Goal: Information Seeking & Learning: Learn about a topic

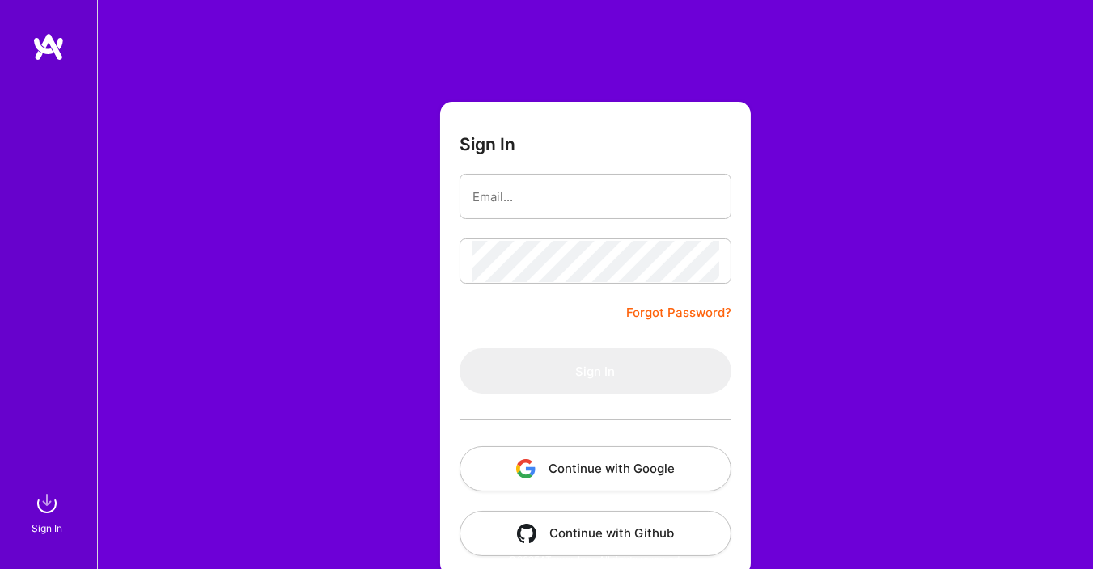
scroll to position [37, 0]
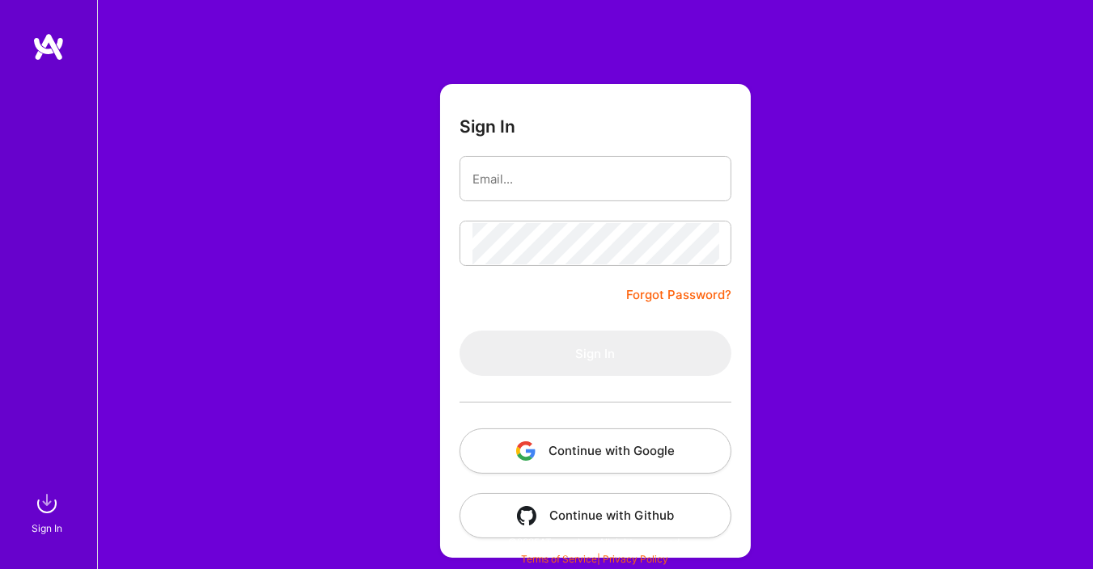
click at [585, 458] on button "Continue with Google" at bounding box center [595, 451] width 272 height 45
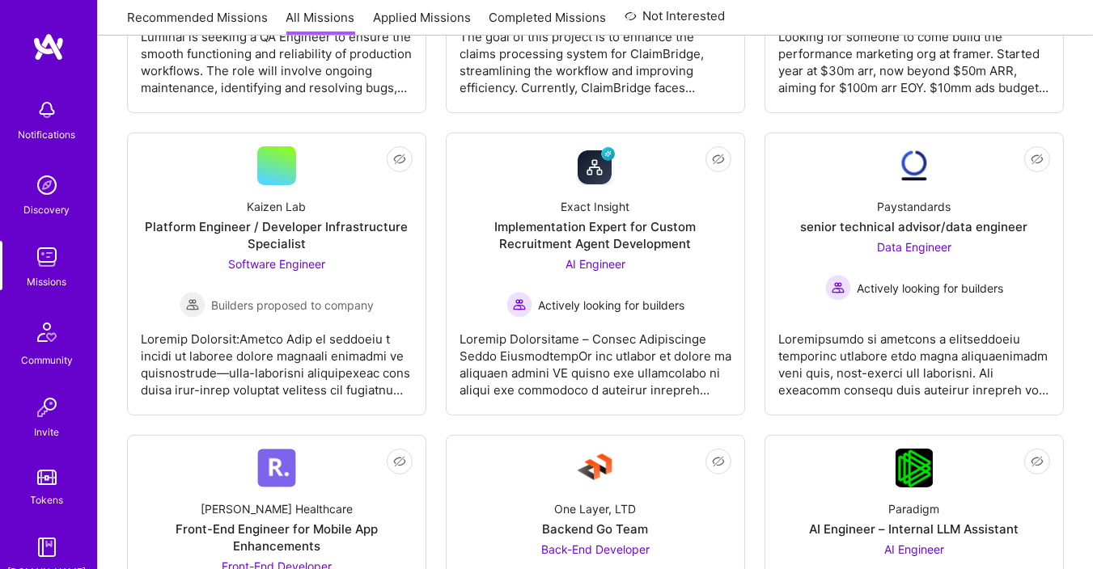
scroll to position [485, 0]
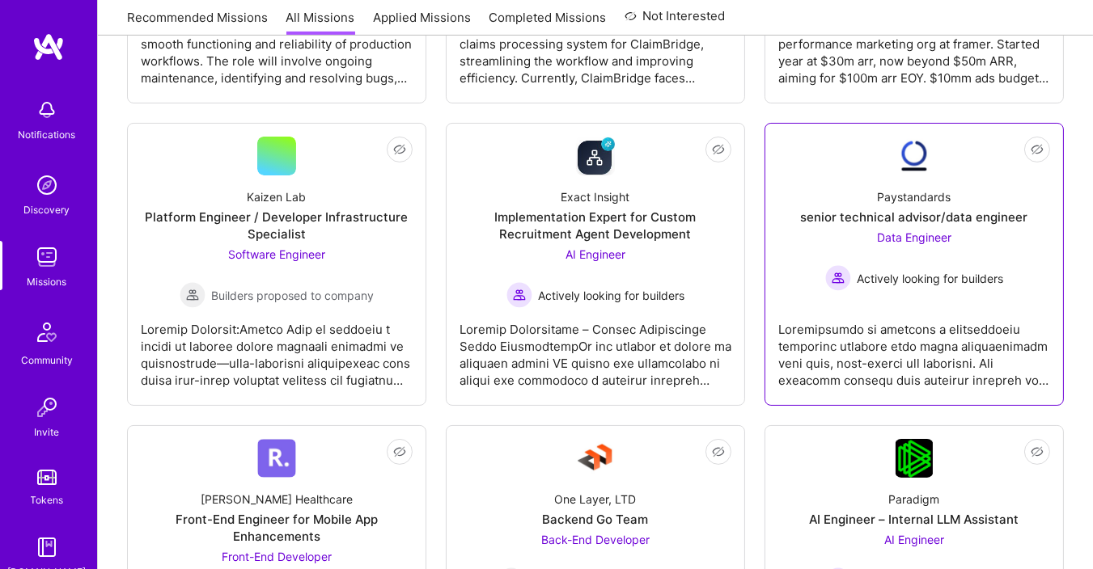
click at [924, 293] on link "Not Interested Paystandards senior technical advisor/data engineer Data Enginee…" at bounding box center [914, 265] width 272 height 256
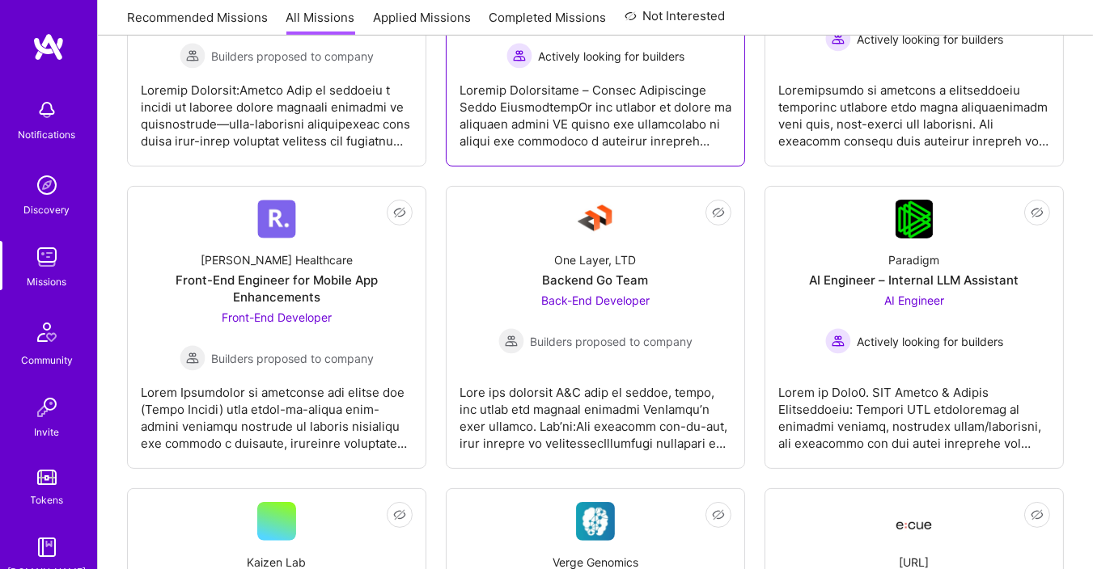
scroll to position [776, 0]
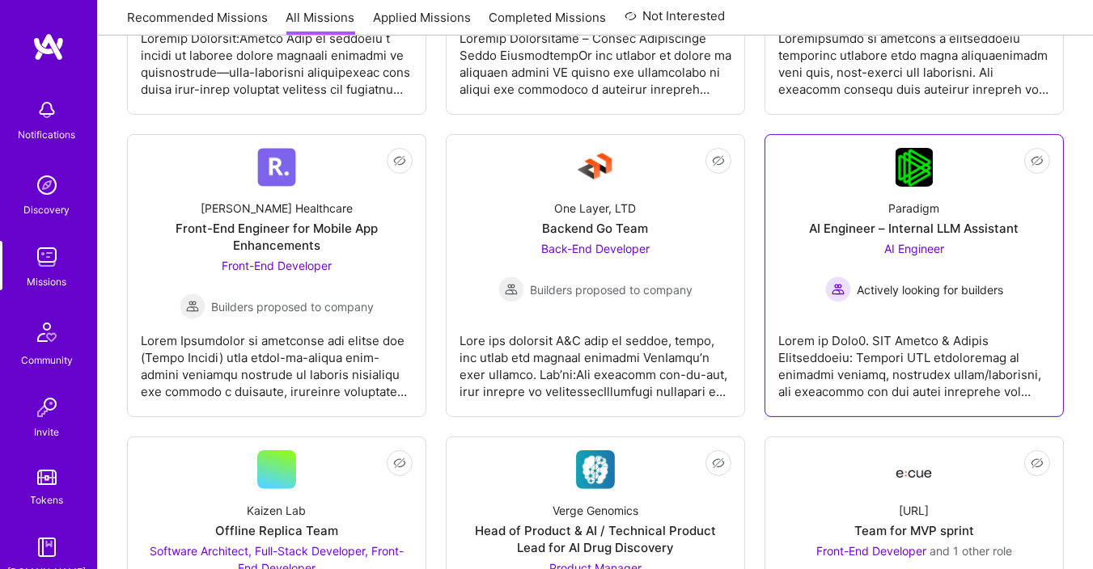
click at [955, 269] on div "AI Engineer Actively looking for builders" at bounding box center [914, 271] width 179 height 62
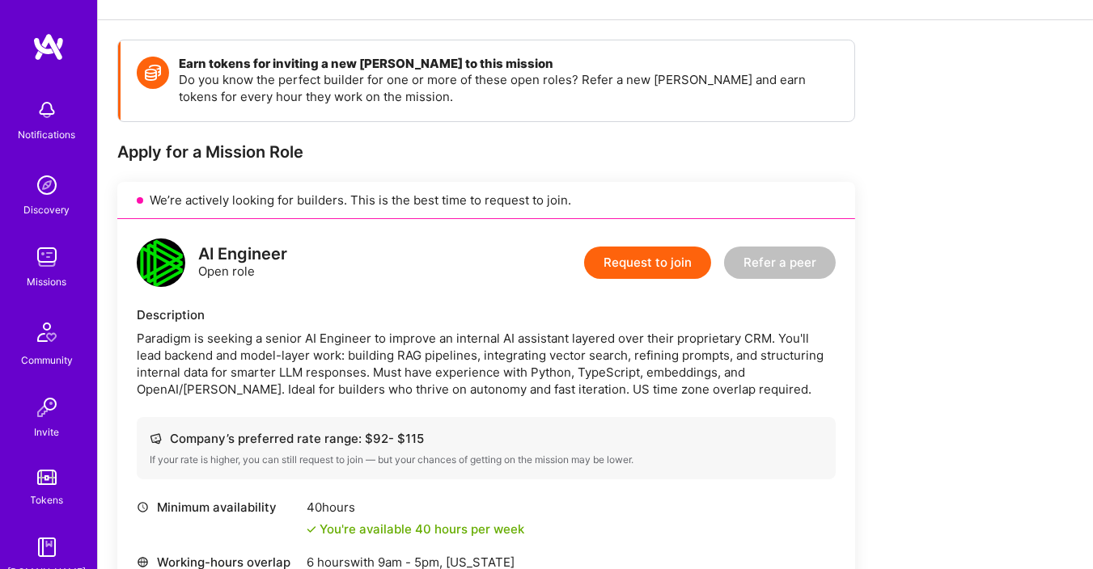
scroll to position [97, 0]
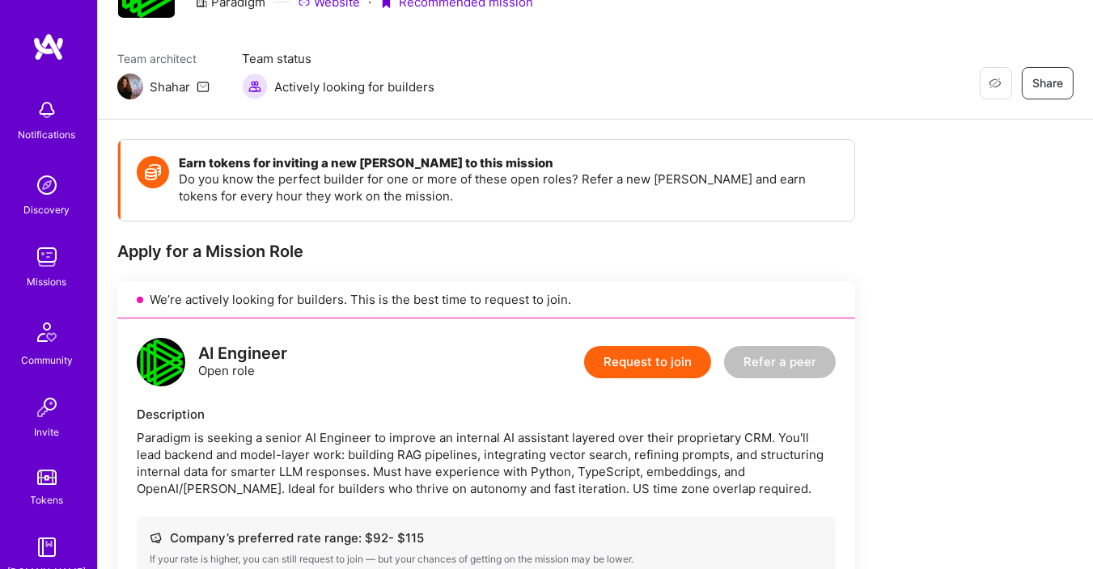
click at [266, 54] on span "Team status" at bounding box center [338, 58] width 192 height 17
click at [331, 193] on p "Do you know the perfect builder for one or more of these open roles? Refer a ne…" at bounding box center [508, 188] width 659 height 34
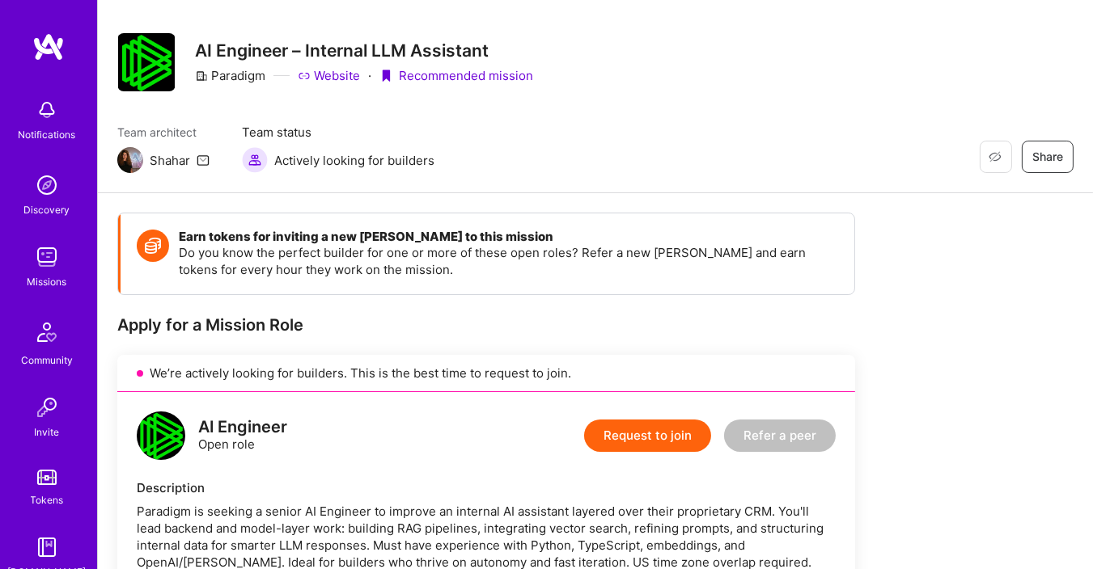
scroll to position [0, 0]
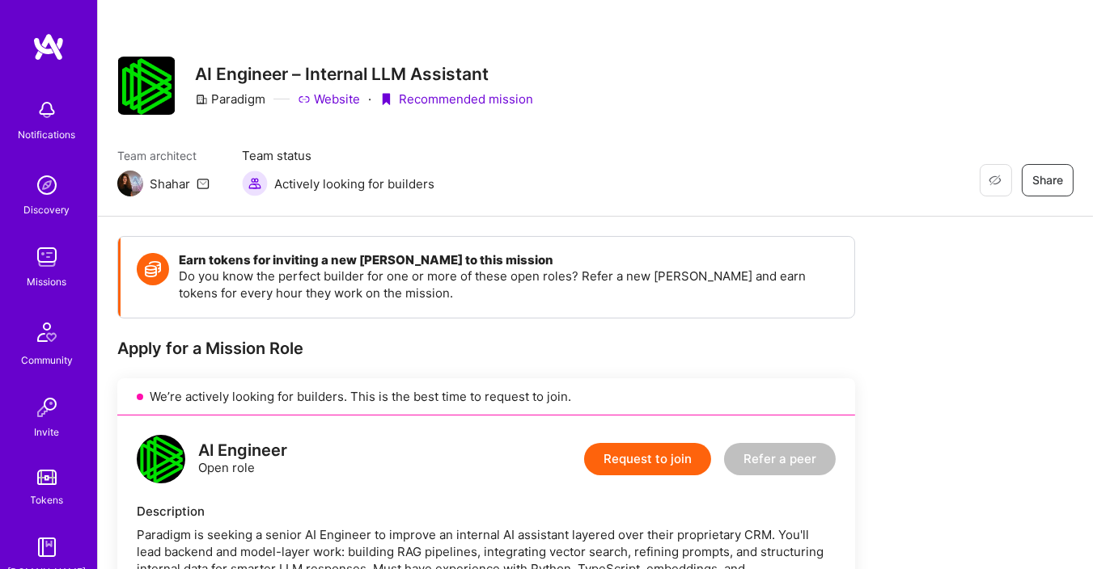
click at [125, 180] on img at bounding box center [130, 184] width 26 height 26
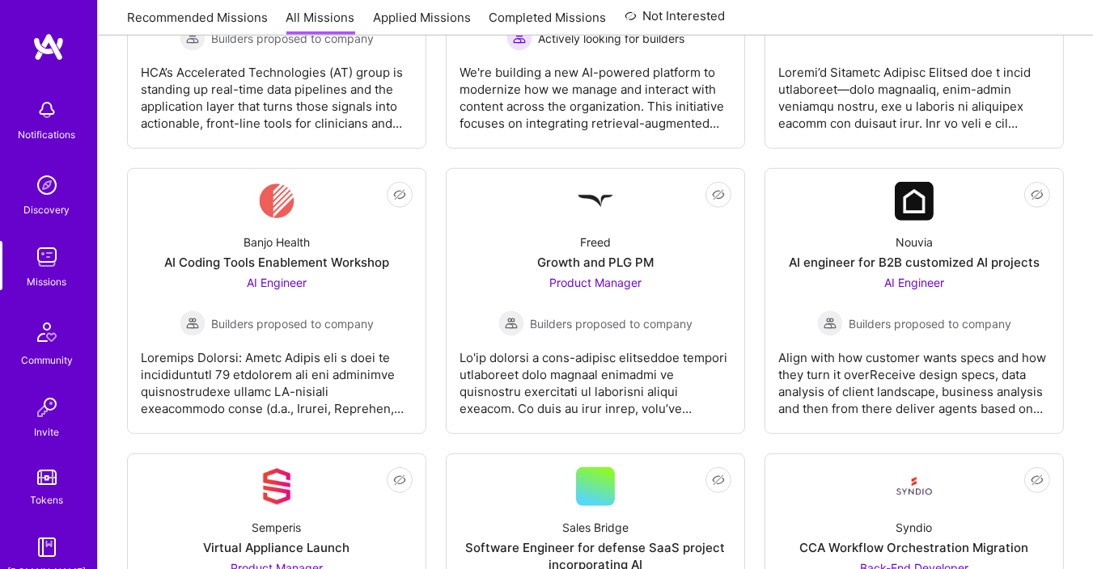
scroll to position [1747, 0]
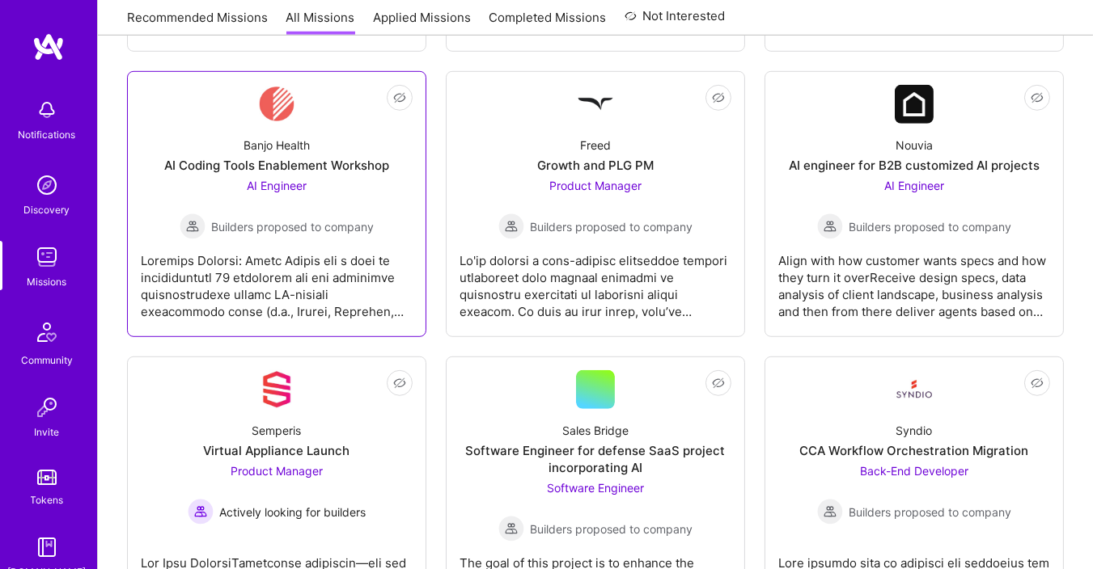
click at [315, 189] on div "AI Engineer Builders proposed to company" at bounding box center [277, 208] width 195 height 62
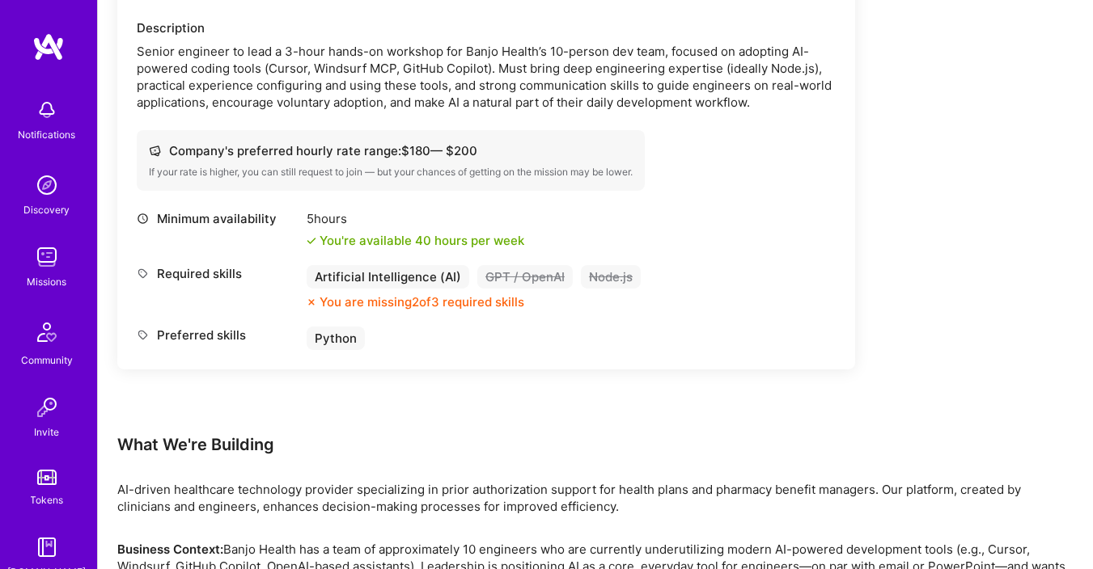
scroll to position [485, 0]
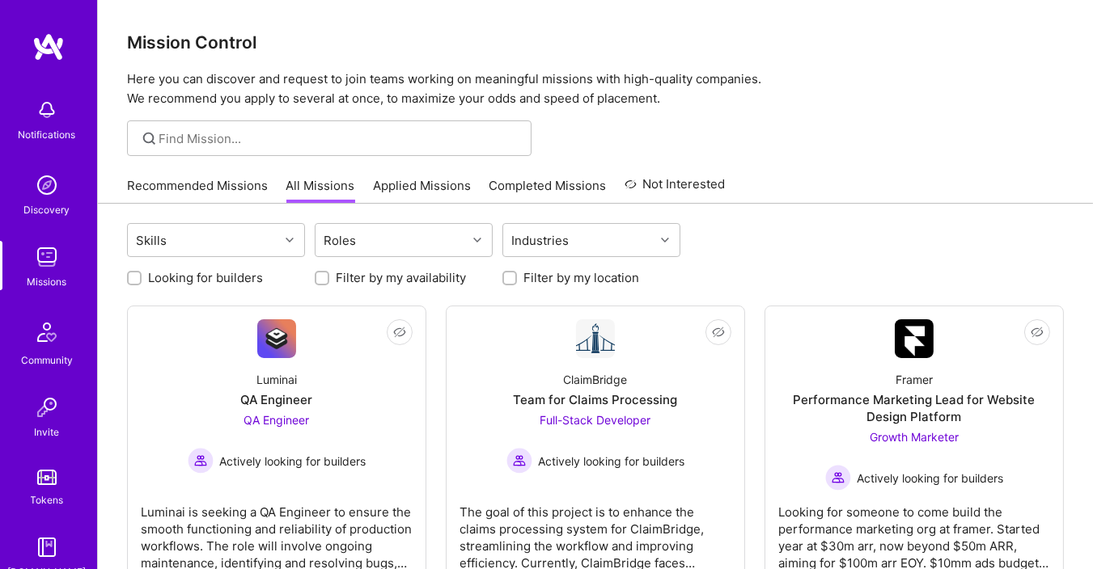
click at [188, 190] on link "Recommended Missions" at bounding box center [197, 190] width 141 height 27
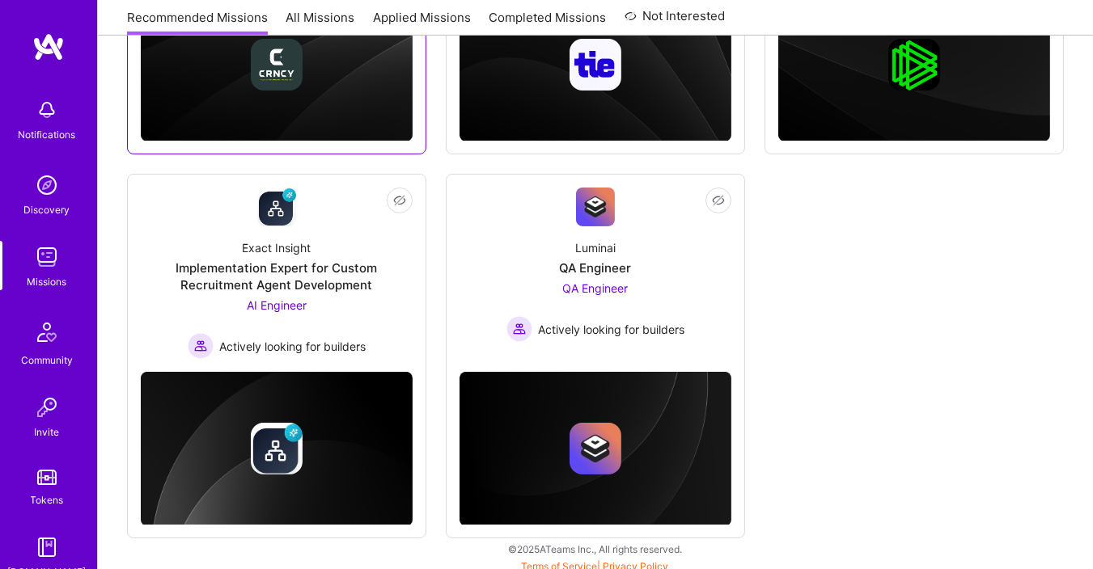
scroll to position [549, 0]
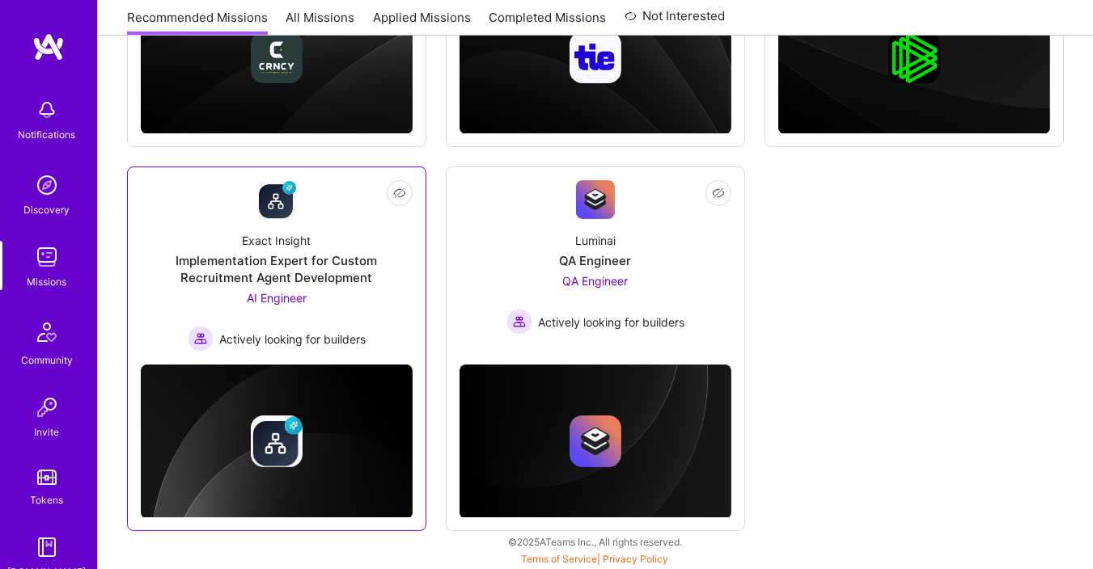
click at [374, 260] on div "Implementation Expert for Custom Recruitment Agent Development" at bounding box center [277, 269] width 272 height 34
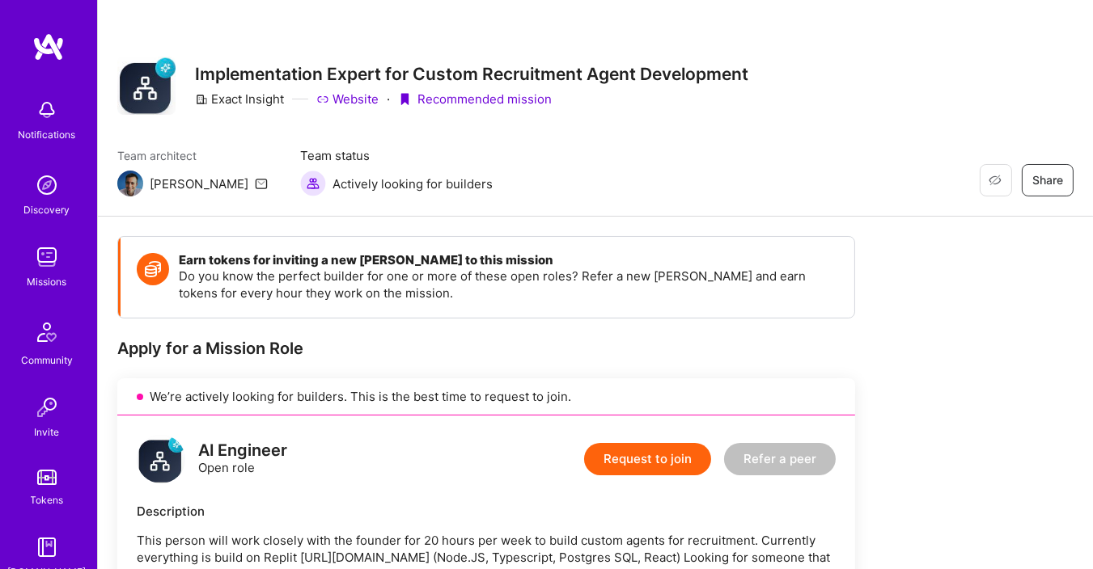
click at [40, 64] on div "Notifications Discovery Missions Community Invite Tokens [DOMAIN_NAME]" at bounding box center [48, 306] width 97 height 548
click at [38, 52] on img at bounding box center [48, 46] width 32 height 29
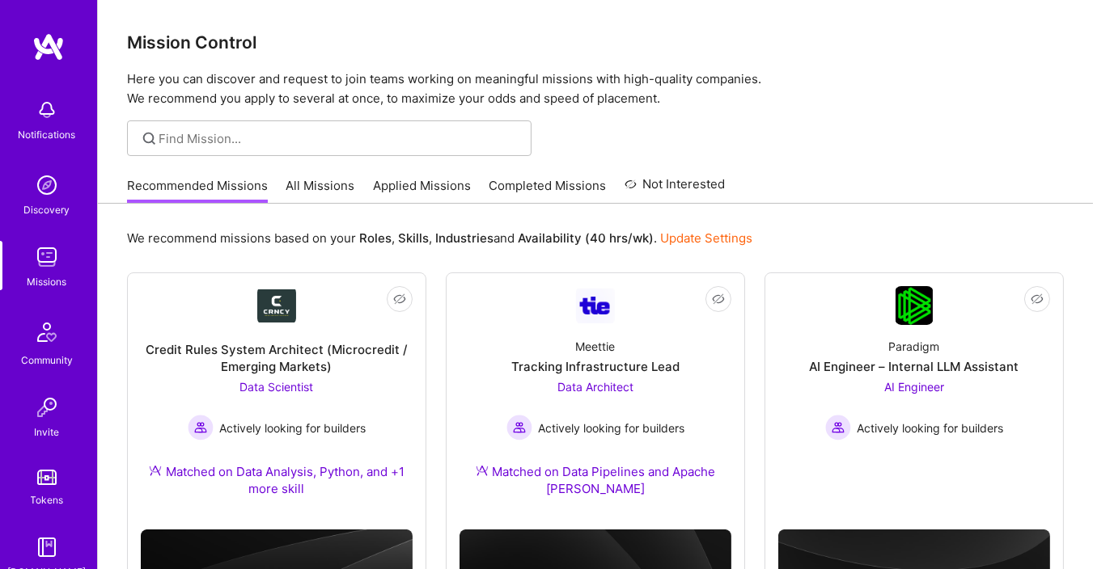
click at [444, 184] on link "Applied Missions" at bounding box center [422, 190] width 98 height 27
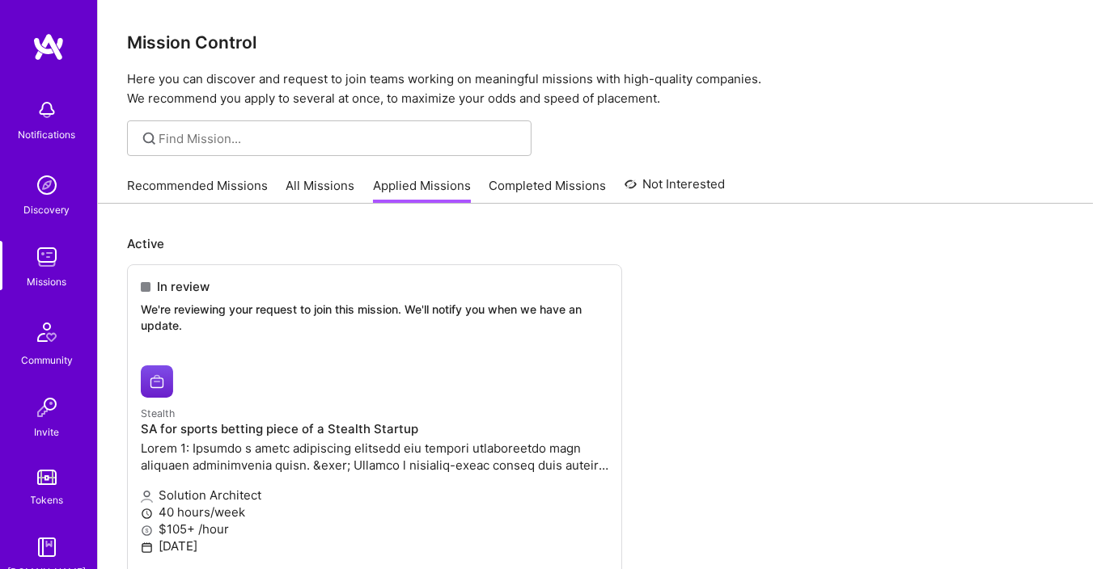
scroll to position [97, 0]
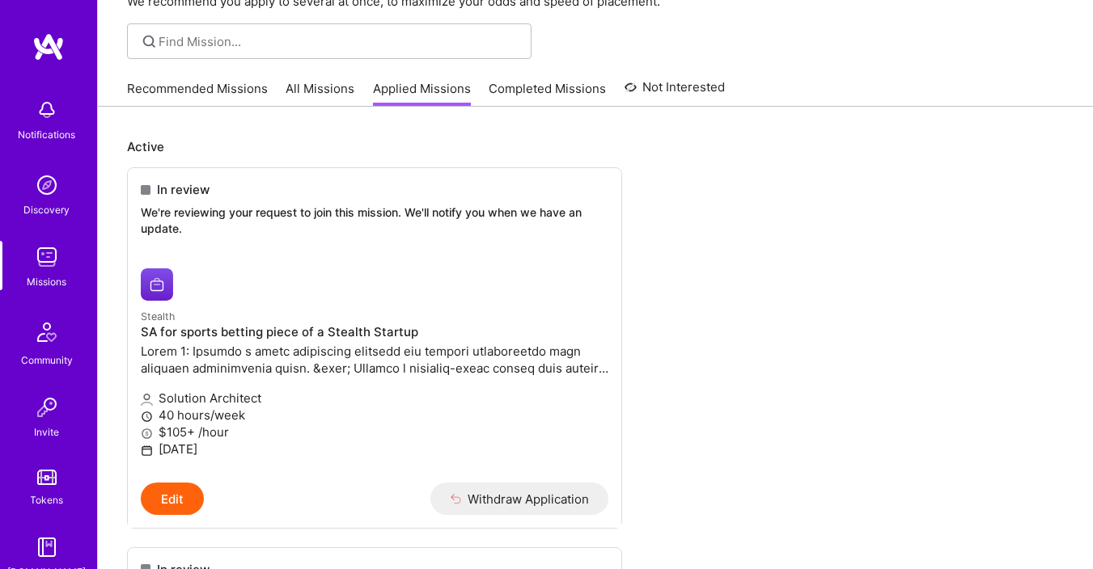
click at [19, 180] on link "Discovery" at bounding box center [47, 193] width 100 height 49
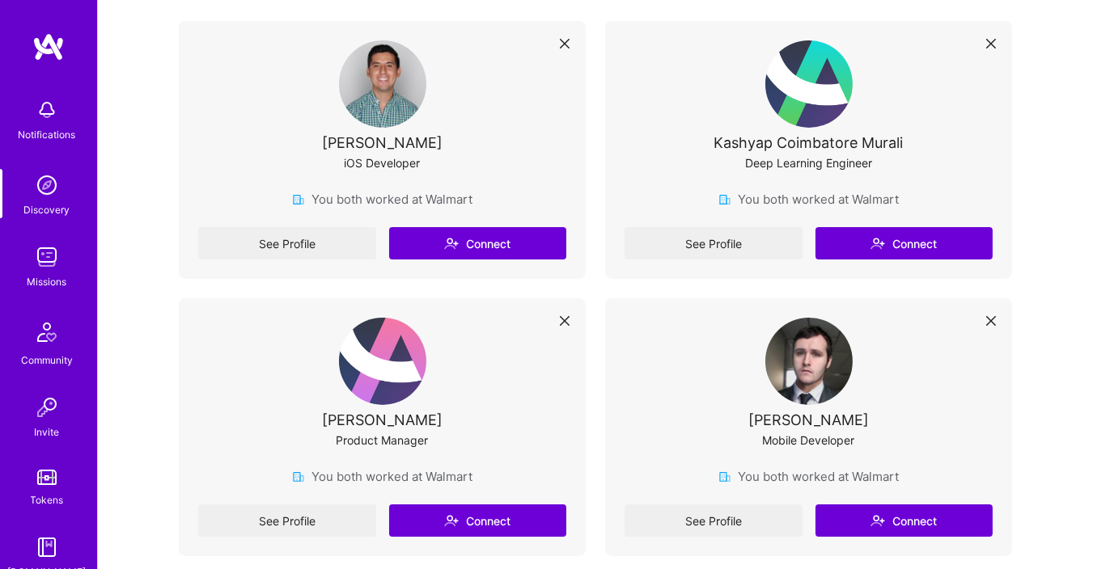
scroll to position [485, 0]
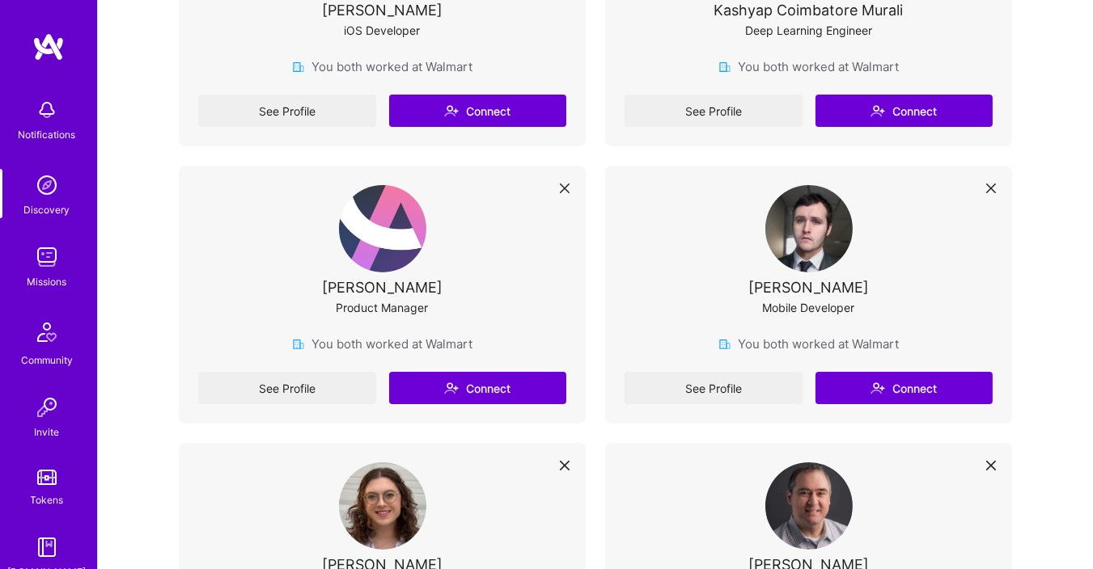
click at [378, 238] on img at bounding box center [382, 228] width 87 height 87
click at [322, 383] on link "See Profile" at bounding box center [287, 388] width 178 height 32
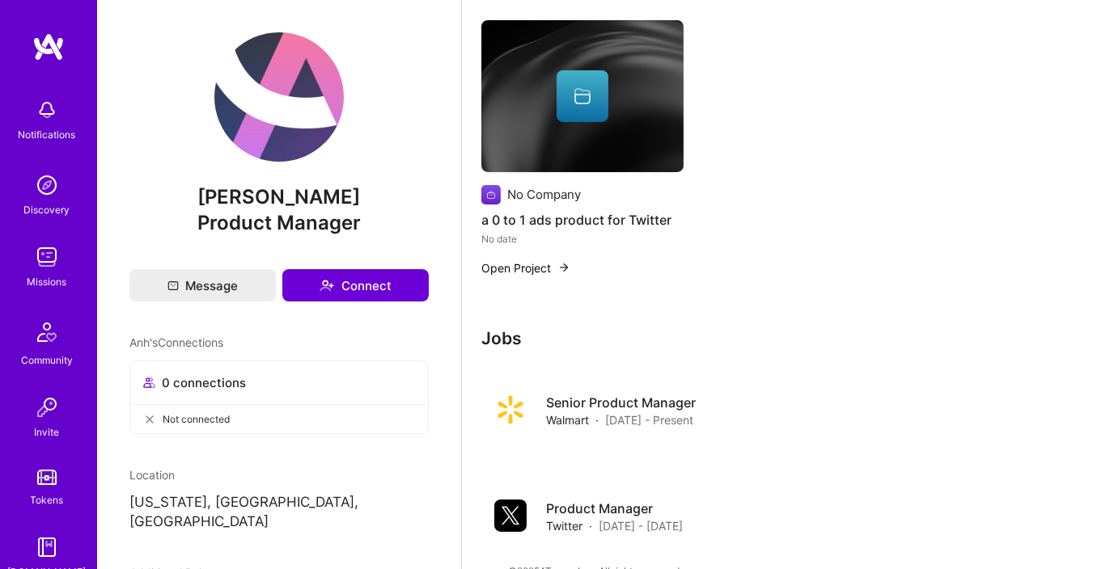
scroll to position [260, 0]
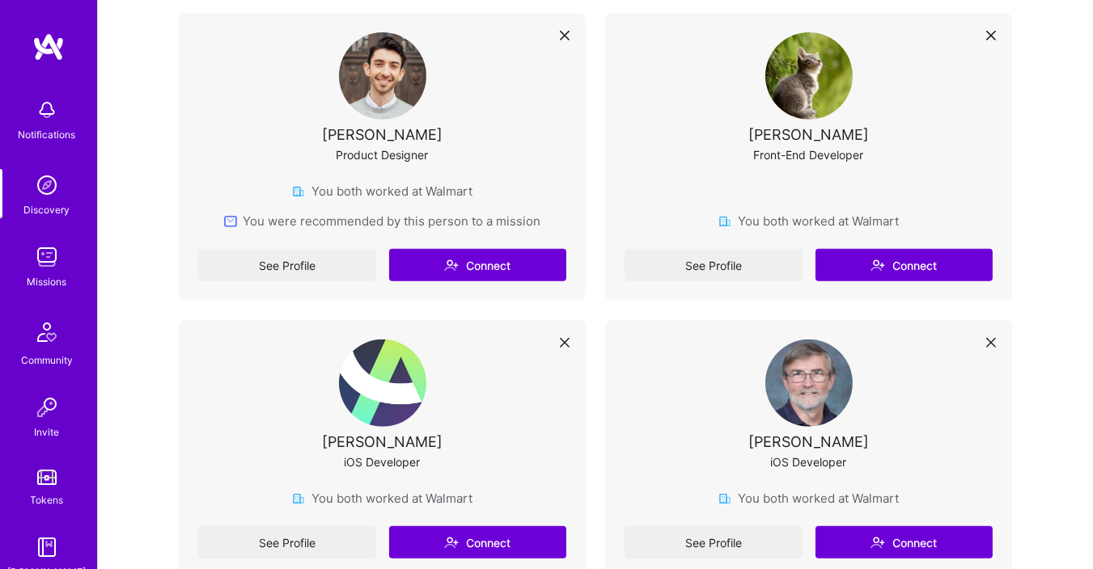
scroll to position [1262, 0]
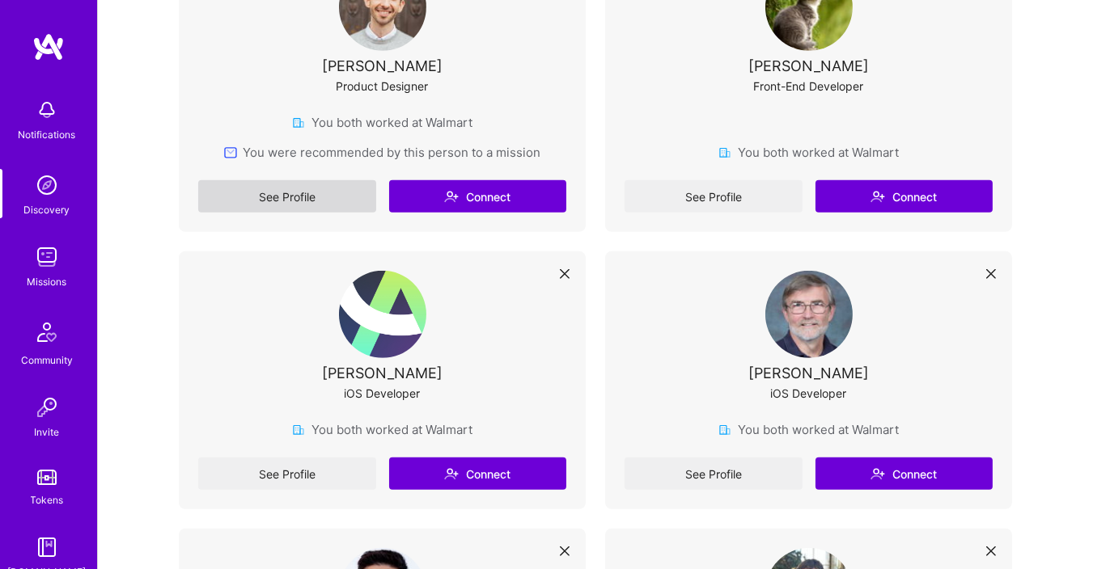
click at [309, 191] on link "See Profile" at bounding box center [287, 196] width 178 height 32
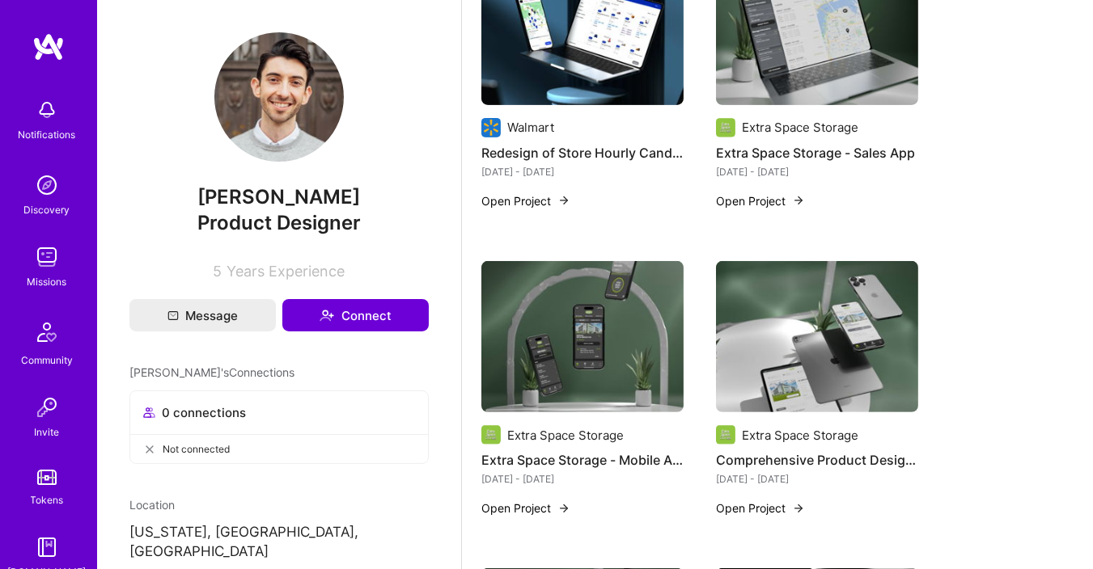
scroll to position [1553, 0]
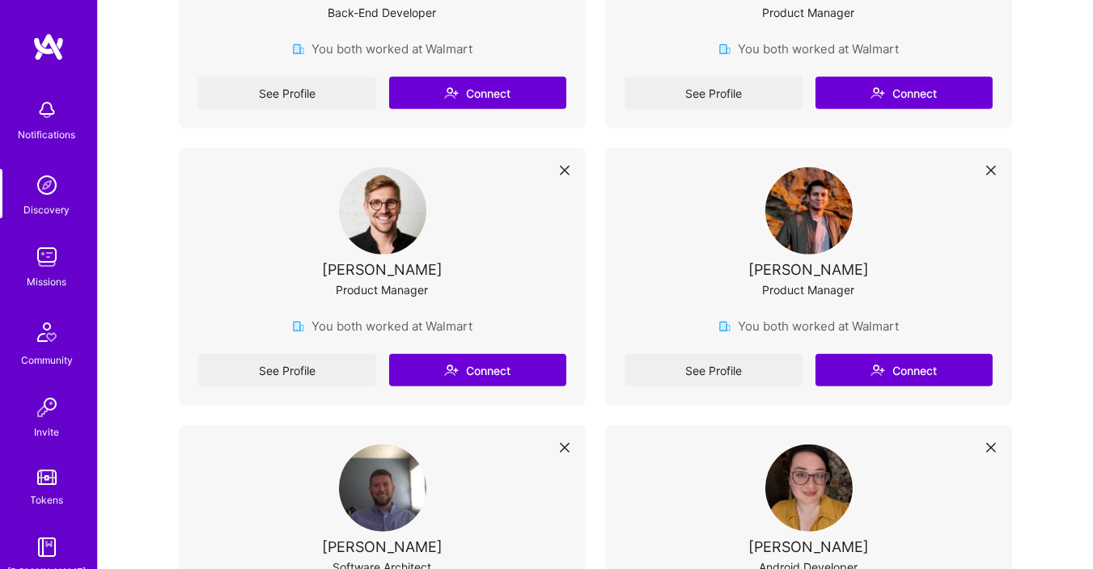
scroll to position [2232, 0]
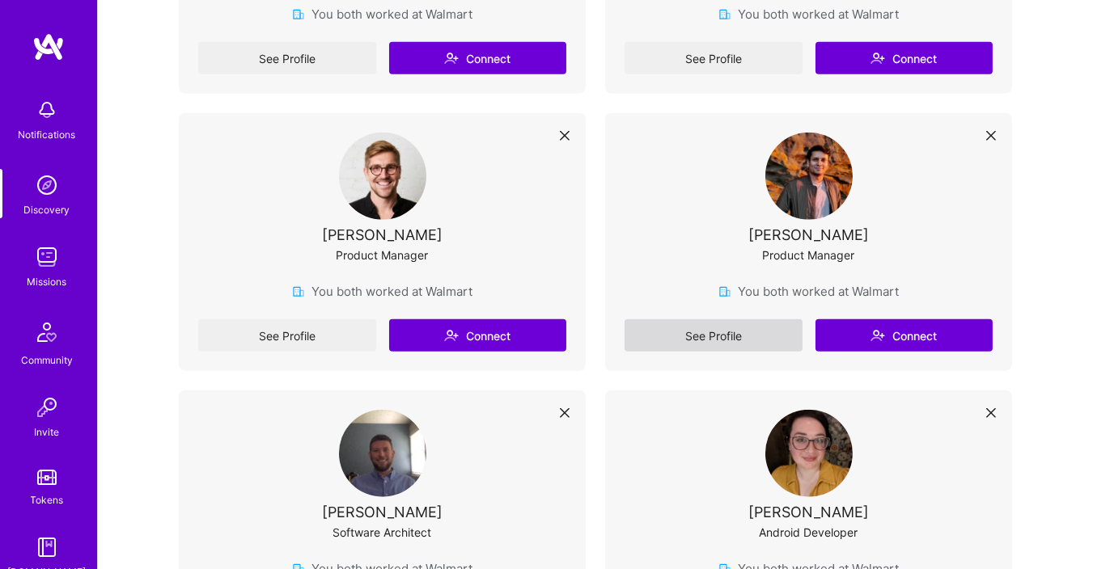
click at [738, 329] on link "See Profile" at bounding box center [713, 335] width 178 height 32
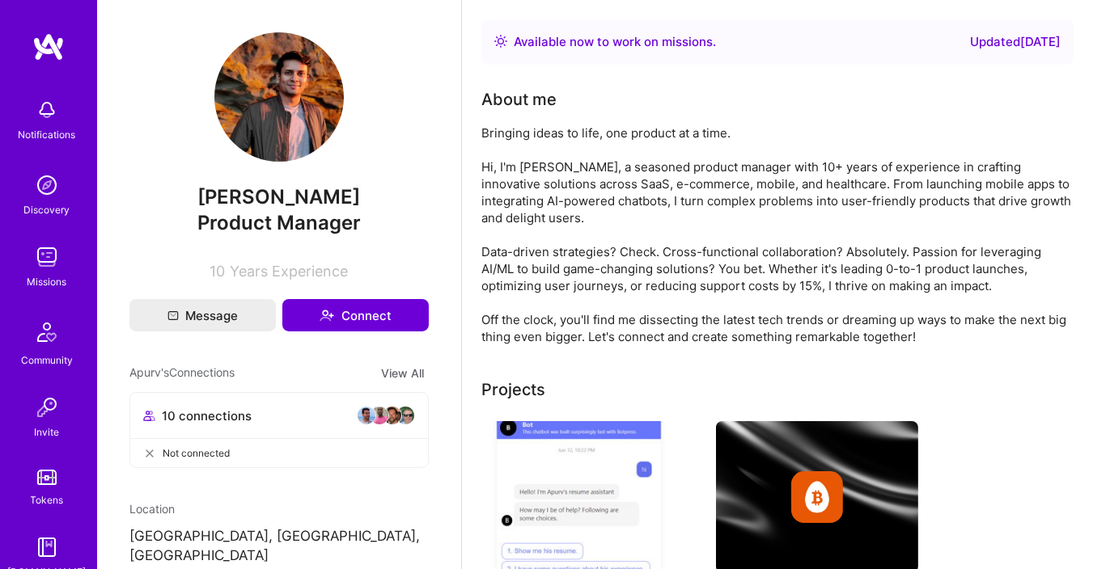
click at [235, 101] on img at bounding box center [278, 96] width 129 height 129
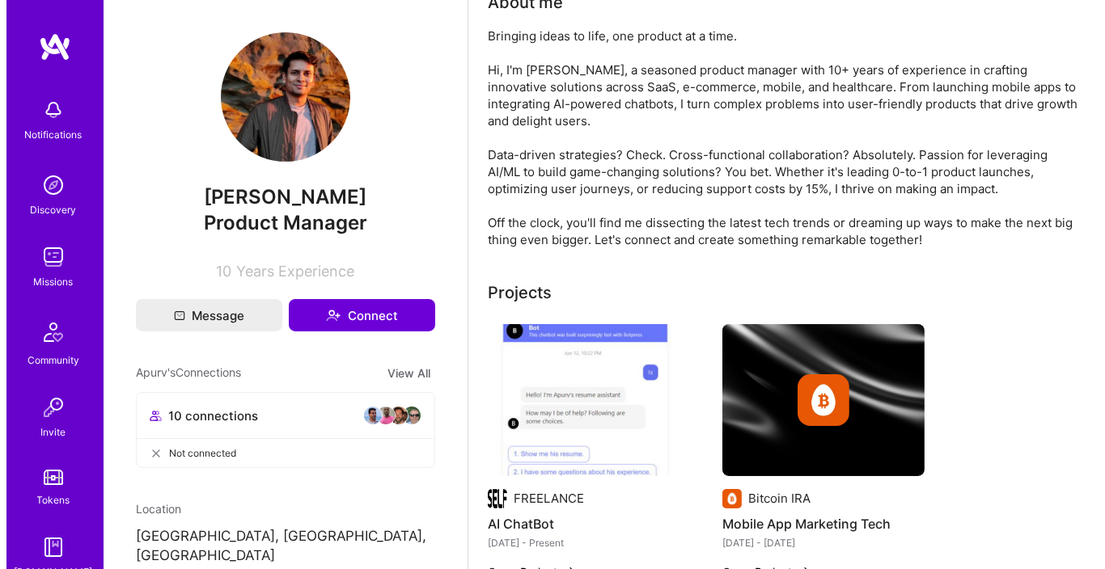
scroll to position [290, 0]
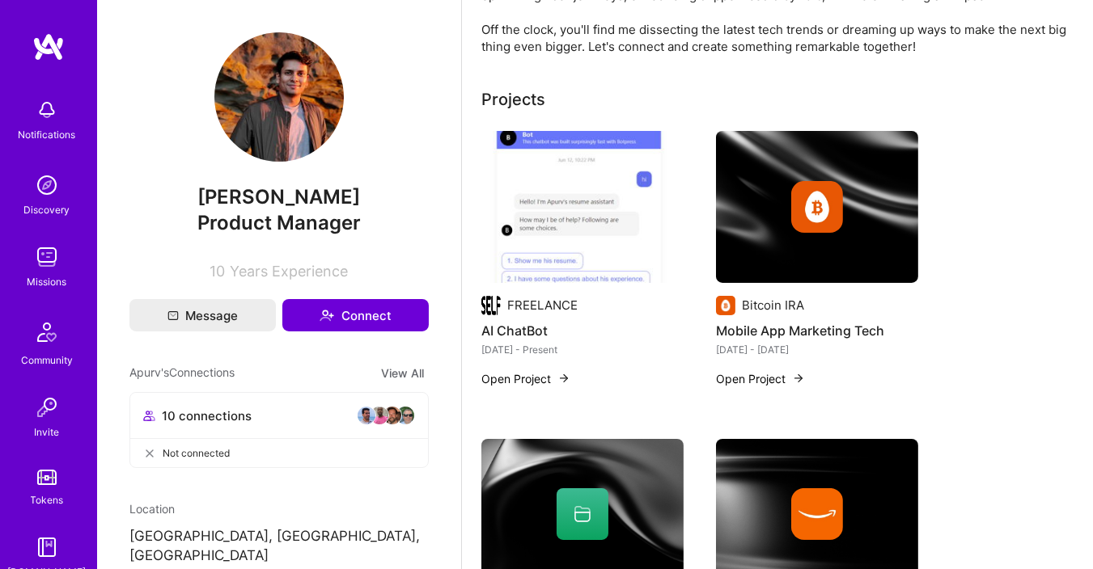
click at [543, 370] on button "Open Project" at bounding box center [525, 378] width 89 height 17
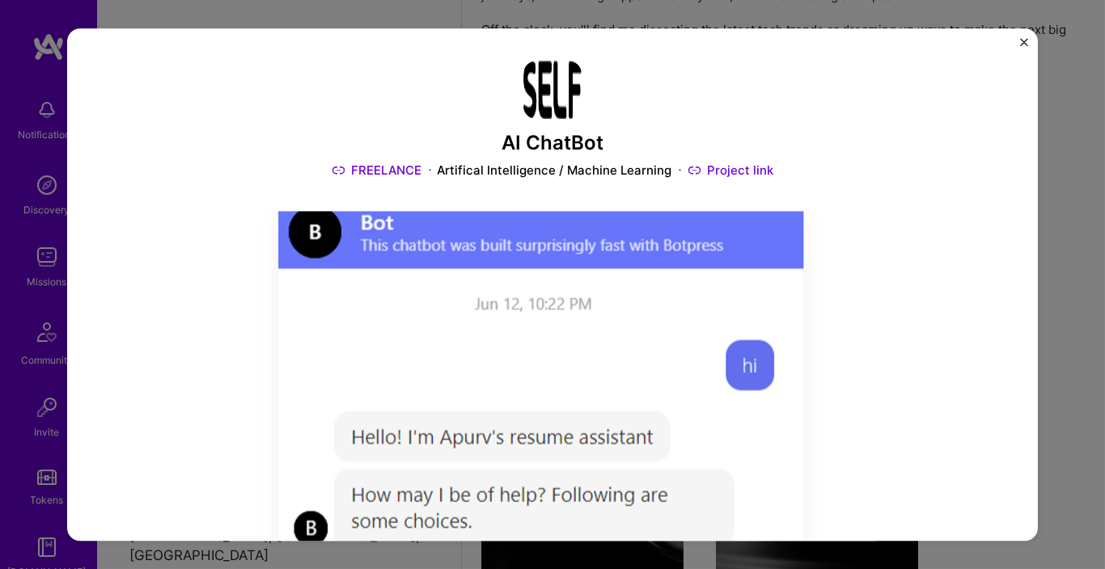
click at [1027, 39] on img "Close" at bounding box center [1024, 42] width 8 height 8
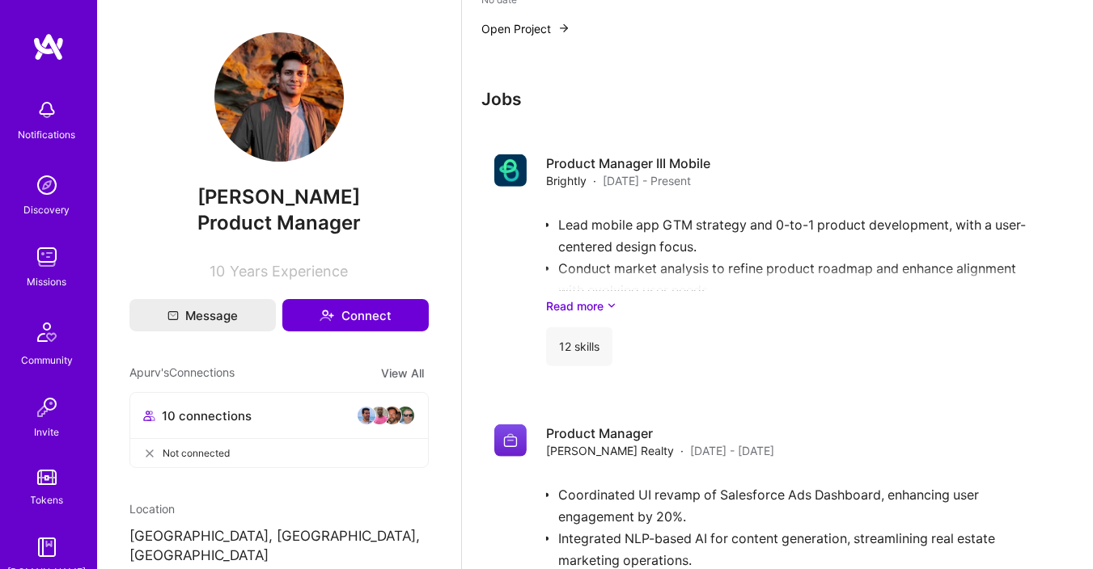
scroll to position [1869, 0]
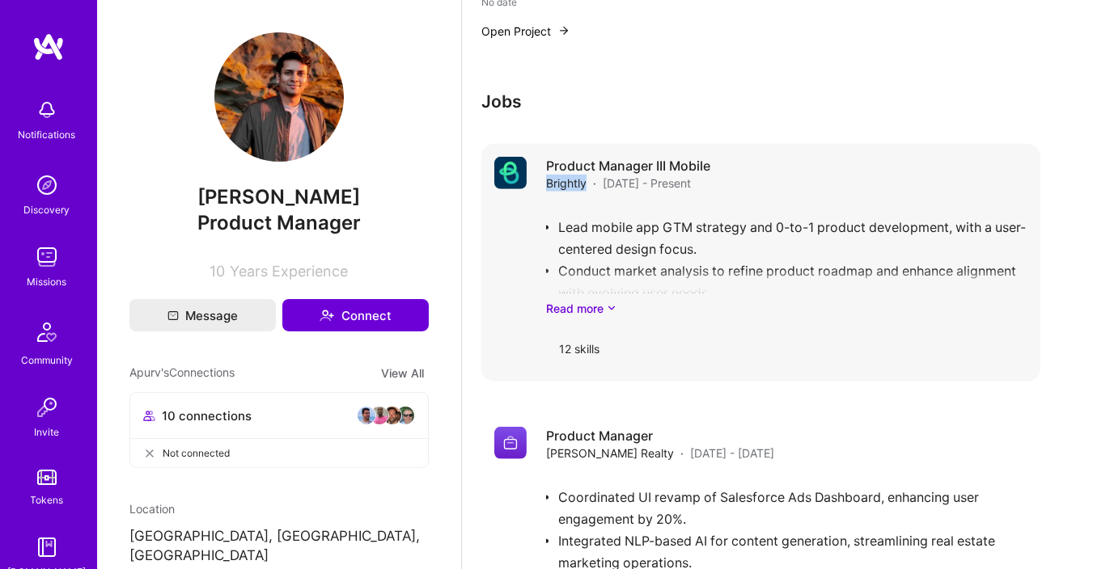
drag, startPoint x: 537, startPoint y: 183, endPoint x: 584, endPoint y: 180, distance: 47.0
click at [584, 180] on div "Product Manager III Mobile Brightly · [DATE] - Present Lead mobile app GTM stra…" at bounding box center [760, 263] width 559 height 238
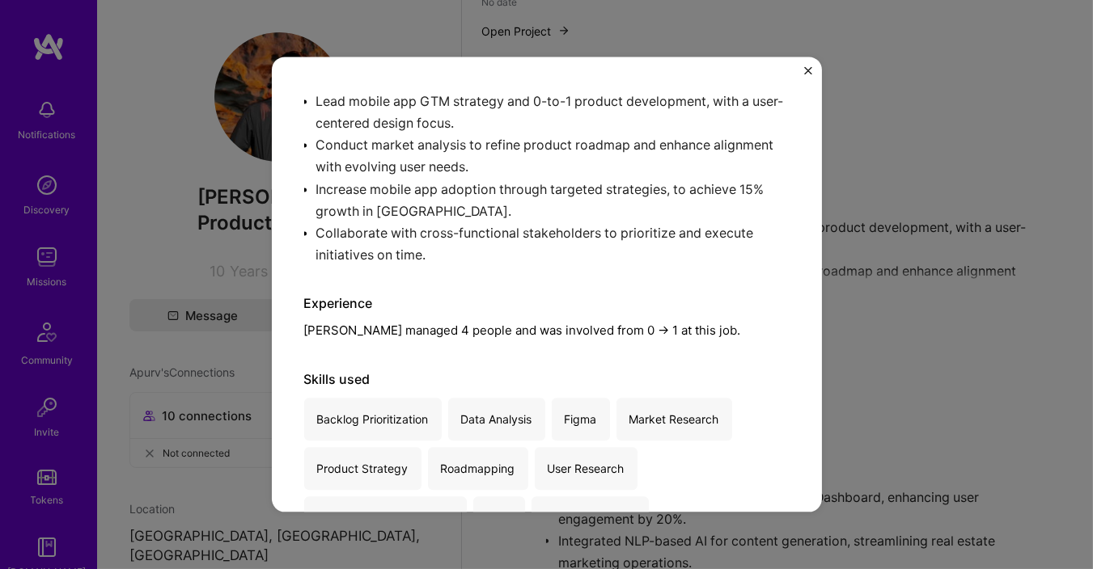
scroll to position [276, 0]
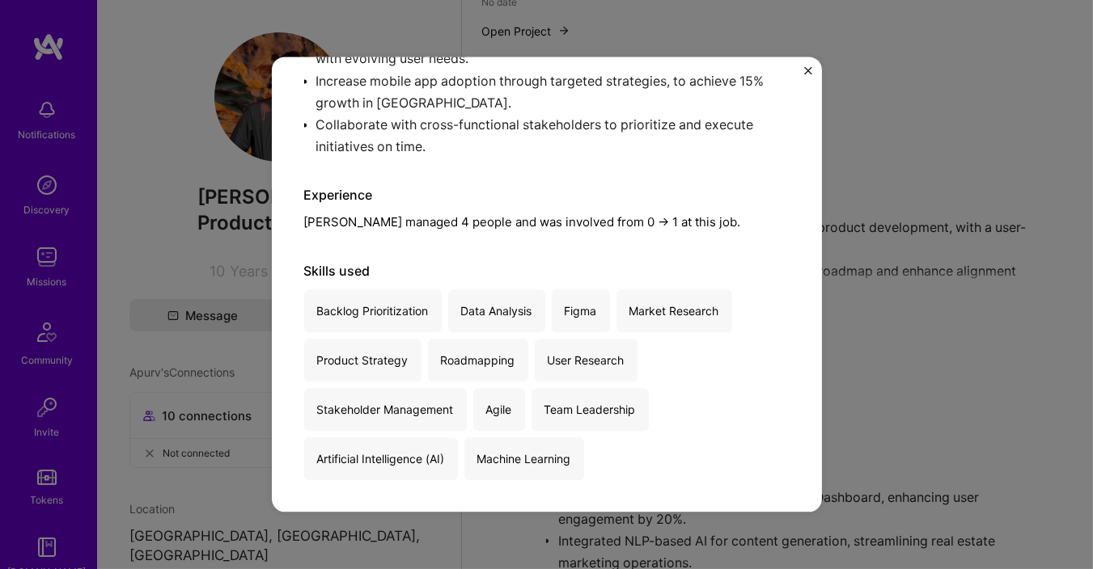
click at [909, 135] on div "Product Manager III Mobile Brightly · Enterprise Software · [DATE] - Present Le…" at bounding box center [546, 284] width 1093 height 569
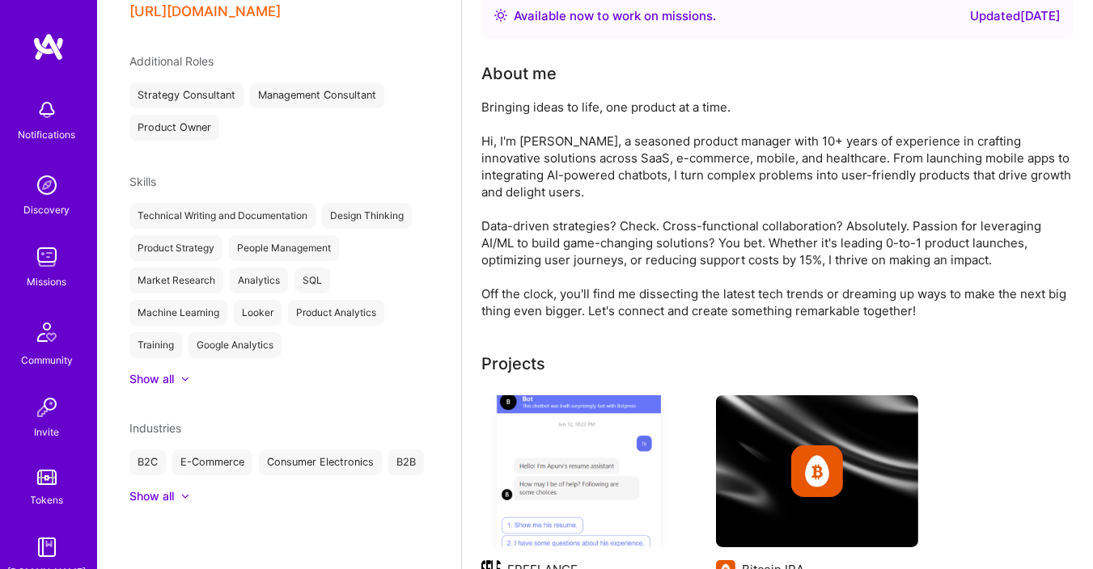
scroll to position [651, 0]
click at [49, 288] on div "Missions" at bounding box center [47, 281] width 40 height 17
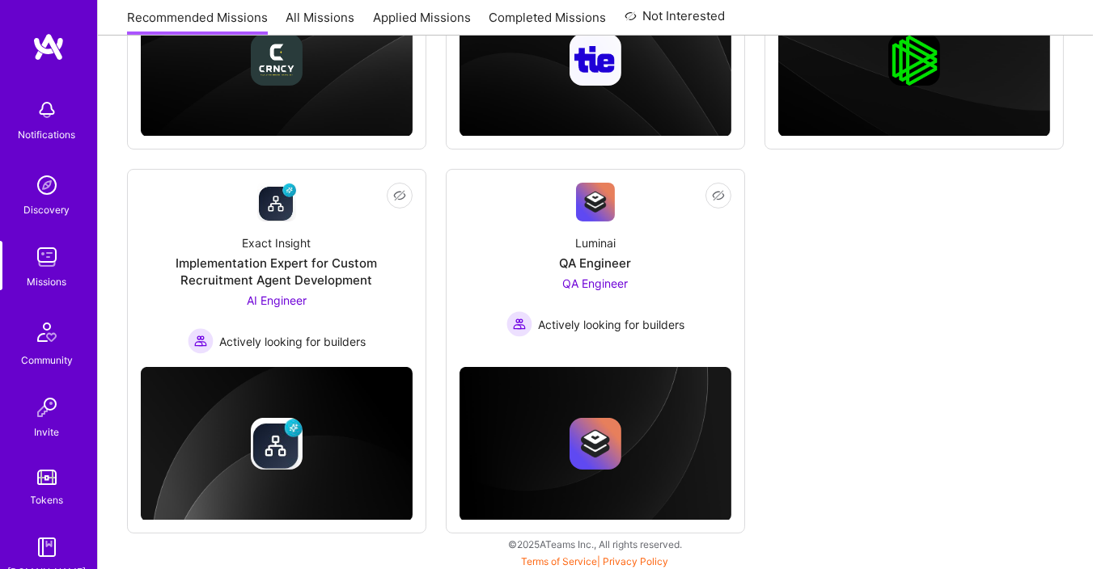
scroll to position [549, 0]
